Goal: Find specific page/section: Find specific page/section

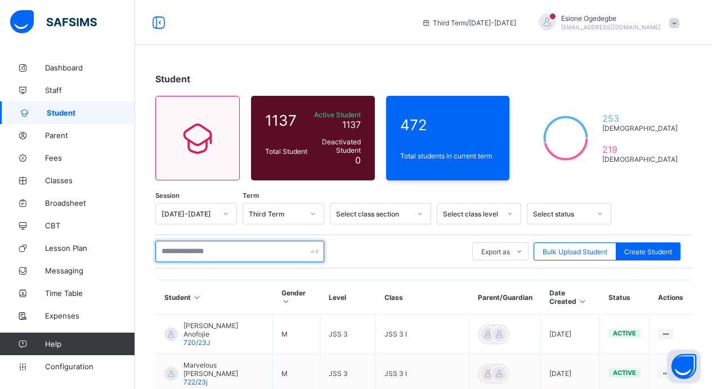
click at [188, 255] on input "text" at bounding box center [239, 250] width 169 height 21
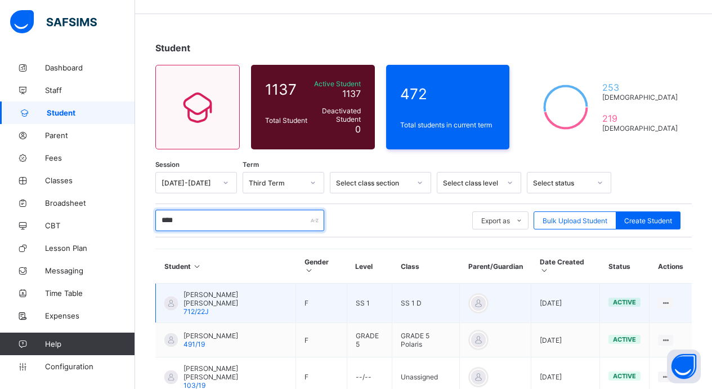
scroll to position [113, 0]
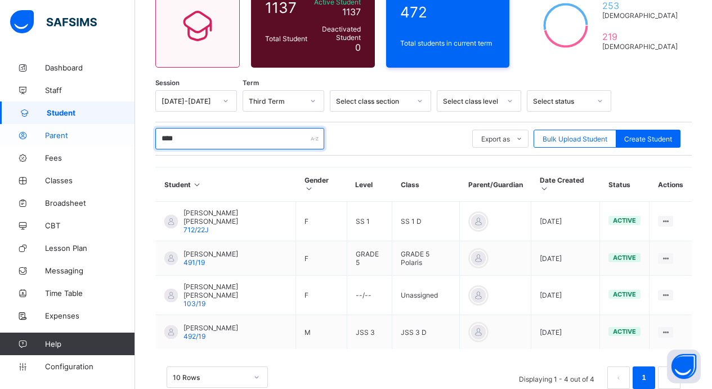
drag, startPoint x: 189, startPoint y: 142, endPoint x: 105, endPoint y: 135, distance: 83.6
click at [105, 135] on div "Third Term / [DATE]-[DATE] [PERSON_NAME] [EMAIL_ADDRESS][DOMAIN_NAME] Dashboard…" at bounding box center [356, 151] width 712 height 529
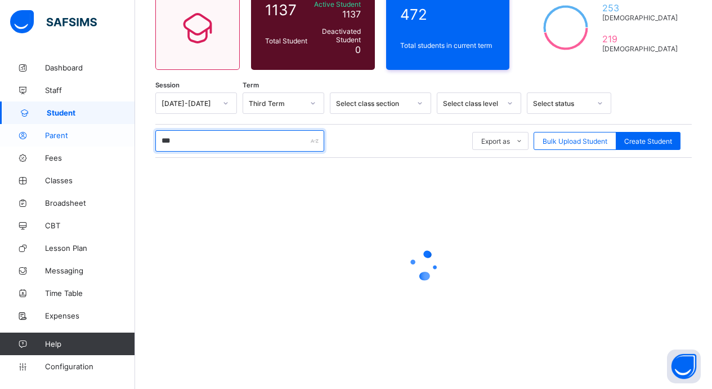
scroll to position [110, 0]
type input "*"
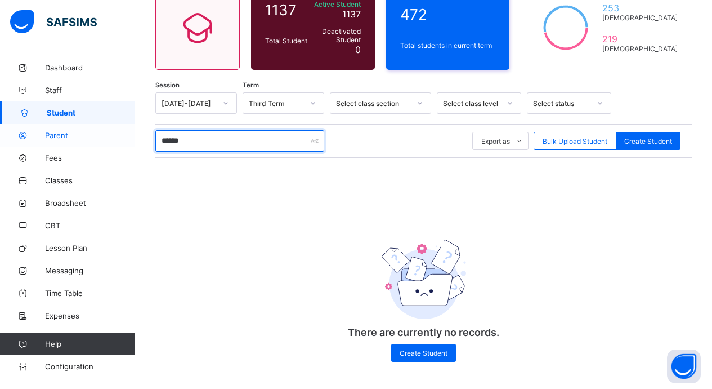
scroll to position [113, 0]
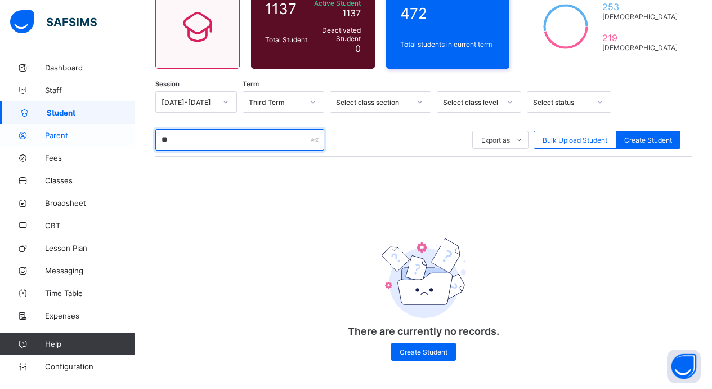
type input "*"
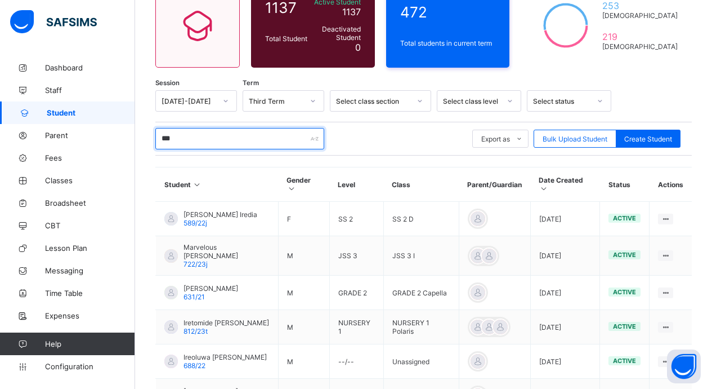
drag, startPoint x: 189, startPoint y: 139, endPoint x: 143, endPoint y: 139, distance: 46.2
click at [143, 139] on div "Student 1137 Total Student Active Student 1137 Deactivated Student 0 472 Total …" at bounding box center [423, 246] width 577 height 605
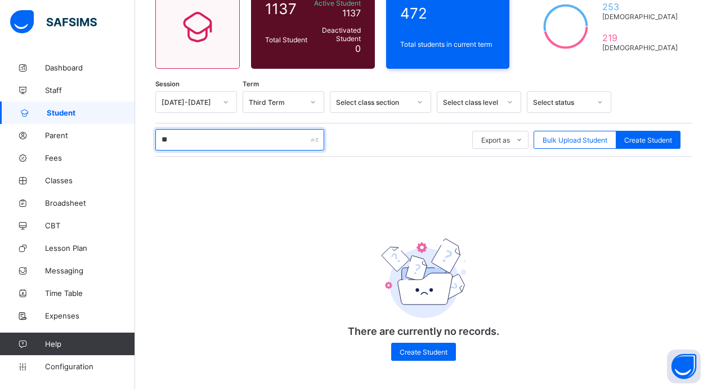
type input "*"
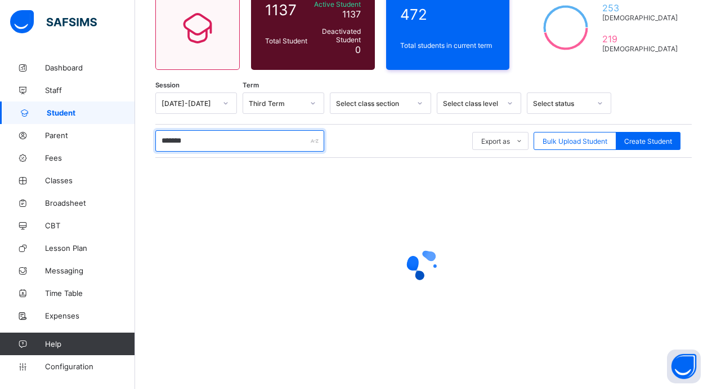
scroll to position [19, 0]
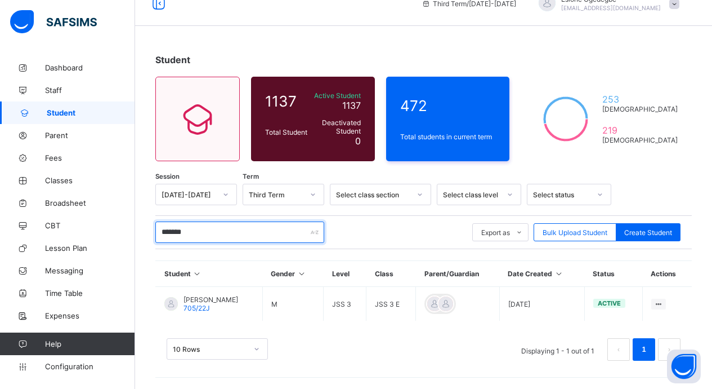
click at [191, 232] on input "*******" at bounding box center [239, 231] width 169 height 21
drag, startPoint x: 191, startPoint y: 232, endPoint x: 145, endPoint y: 235, distance: 45.7
click at [145, 235] on div "Student 1137 Total Student Active Student 1137 Deactivated Student 0 472 Total …" at bounding box center [423, 212] width 577 height 351
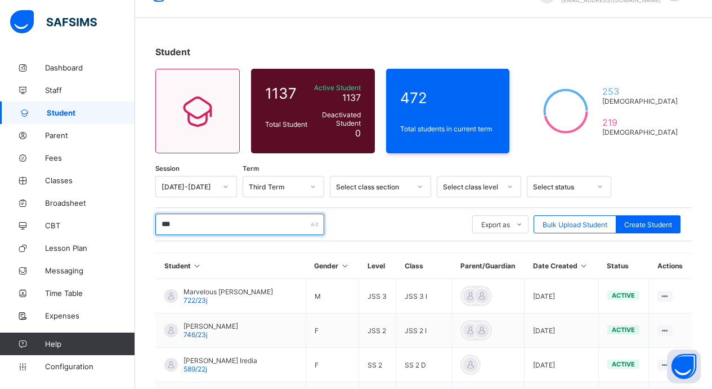
scroll to position [0, 0]
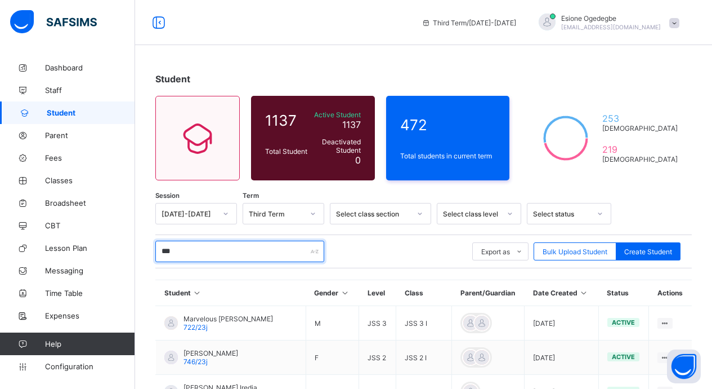
drag, startPoint x: 176, startPoint y: 256, endPoint x: 140, endPoint y: 255, distance: 36.1
click at [140, 255] on div "Student 1137 Total Student Active Student 1137 Deactivated Student 0 472 Total …" at bounding box center [423, 384] width 577 height 657
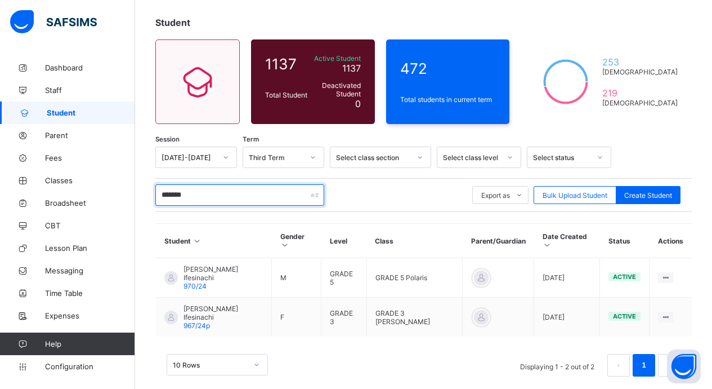
scroll to position [54, 0]
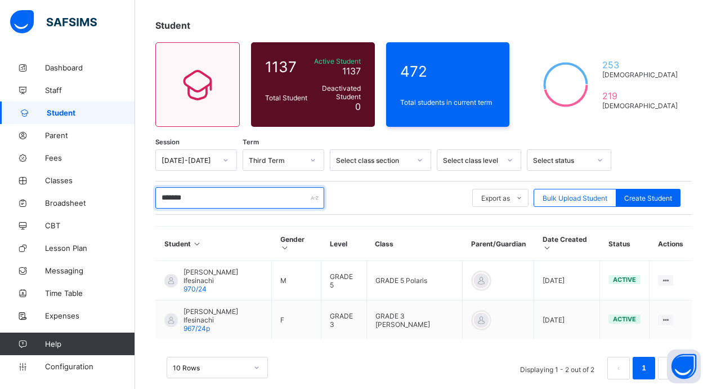
drag, startPoint x: 188, startPoint y: 199, endPoint x: 157, endPoint y: 196, distance: 30.5
click at [157, 196] on input "*******" at bounding box center [239, 197] width 169 height 21
type input "*******"
